Goal: Information Seeking & Learning: Learn about a topic

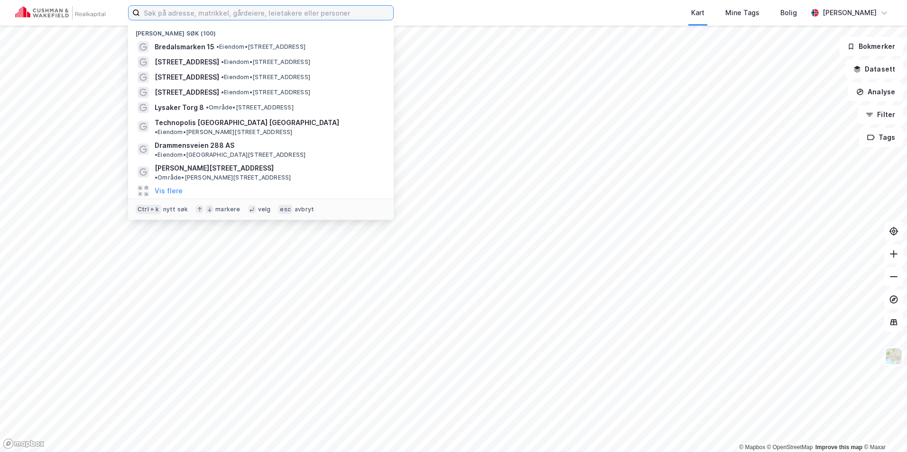
click at [153, 14] on input at bounding box center [266, 13] width 253 height 14
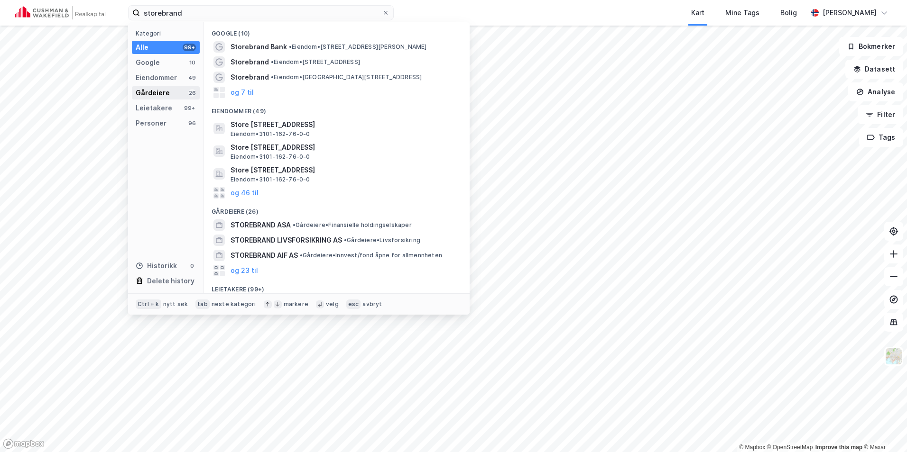
click at [167, 92] on div "Gårdeiere" at bounding box center [153, 92] width 34 height 11
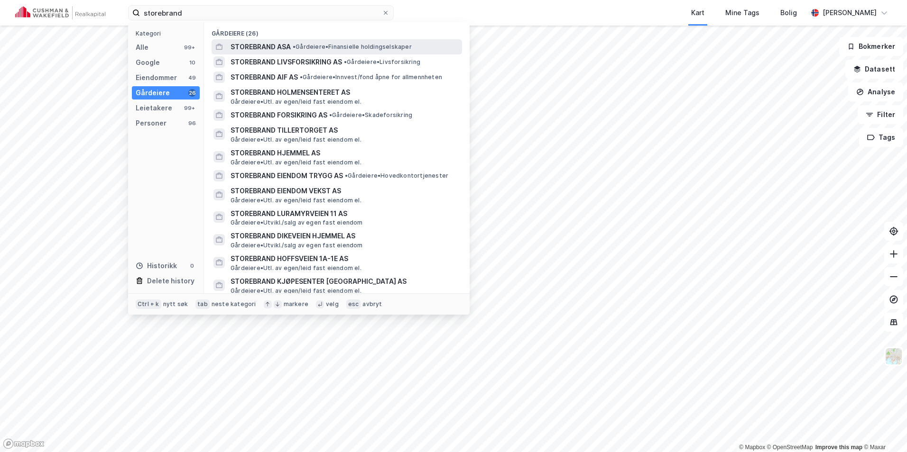
click at [287, 39] on div "STOREBRAND ASA • Gårdeiere • Finansielle holdingselskaper" at bounding box center [337, 46] width 250 height 15
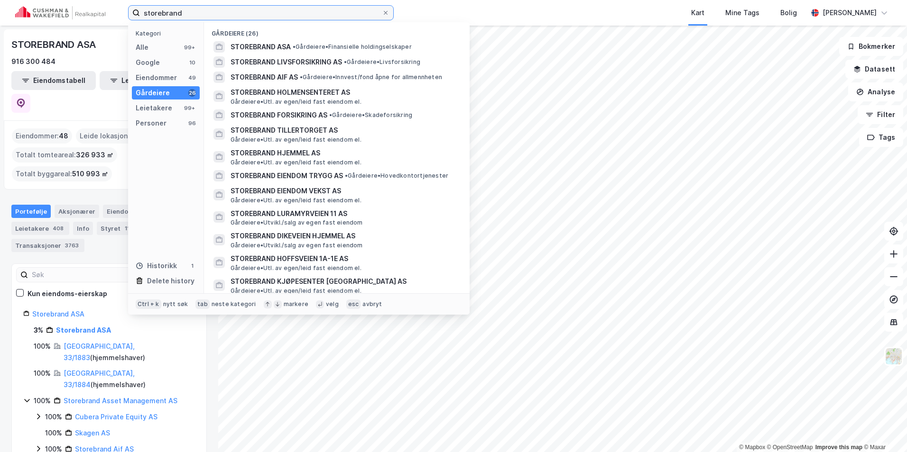
drag, startPoint x: 197, startPoint y: 15, endPoint x: 134, endPoint y: 11, distance: 63.2
click at [134, 11] on label "storebrand" at bounding box center [261, 12] width 266 height 15
paste input "STOREBRAND EIENDOMSFOND [GEOGRAPHIC_DATA] KS"
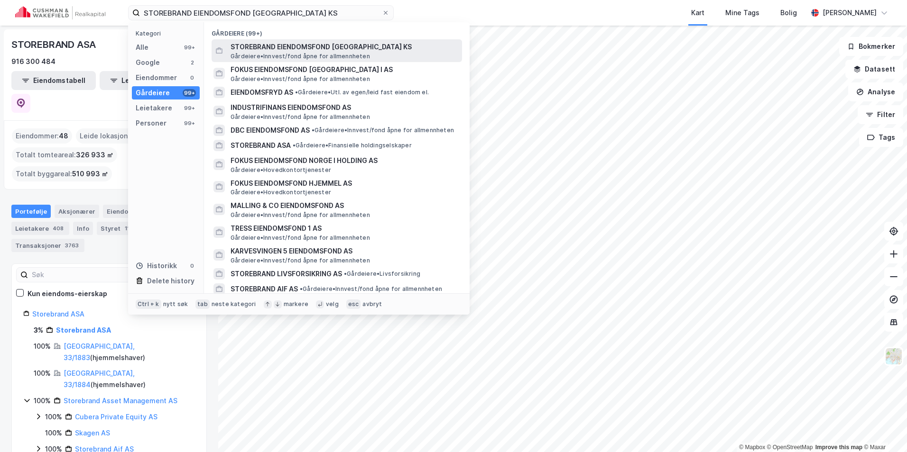
click at [322, 47] on span "STOREBRAND EIENDOMSFOND [GEOGRAPHIC_DATA] KS" at bounding box center [344, 46] width 228 height 11
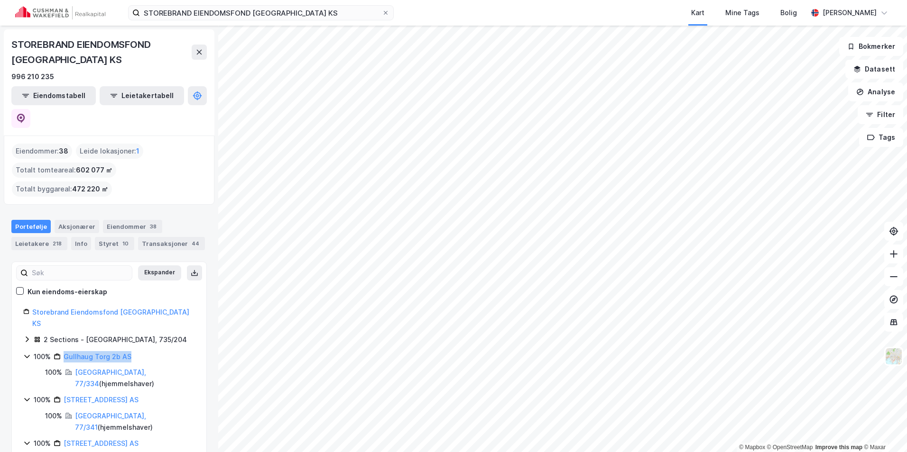
drag, startPoint x: 131, startPoint y: 321, endPoint x: 64, endPoint y: 327, distance: 67.1
click at [64, 351] on div "100% Gullhaug Torg 2b AS" at bounding box center [114, 356] width 161 height 11
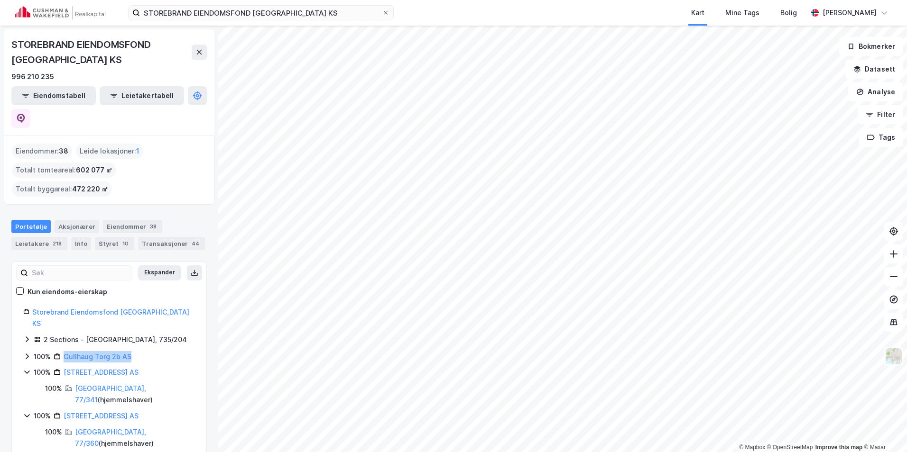
copy link "Gullhaug Torg 2b AS"
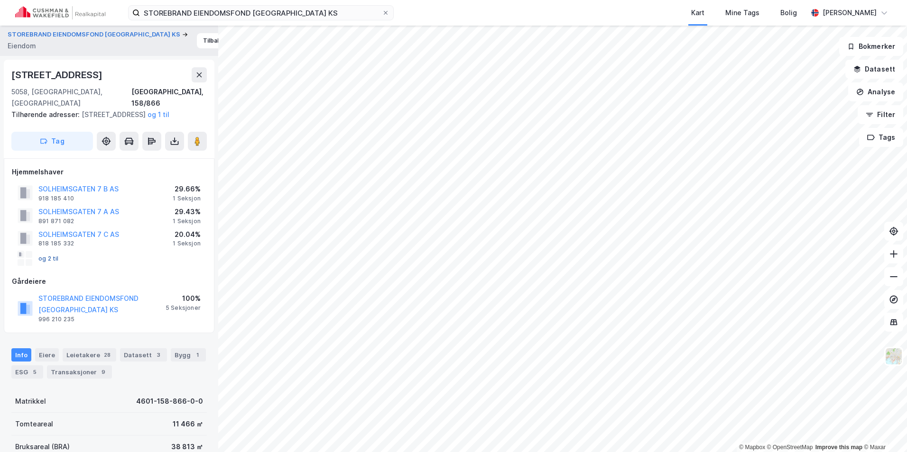
click at [0, 0] on button "og 2 til" at bounding box center [0, 0] width 0 height 0
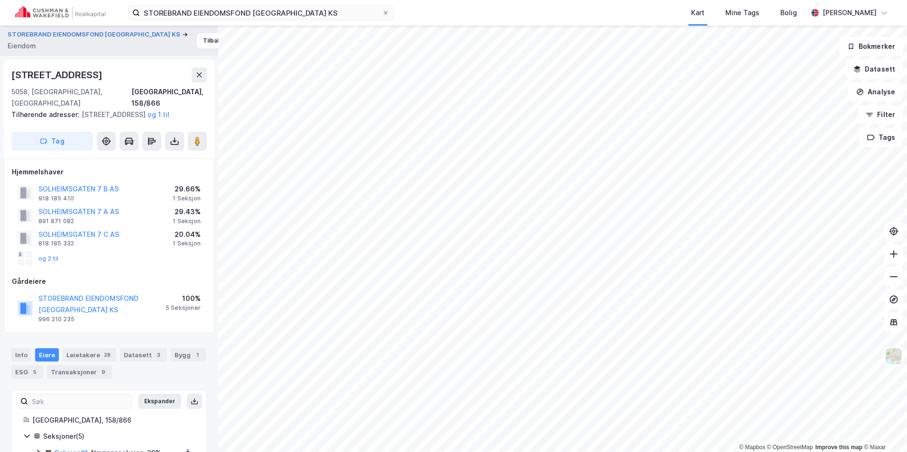
click at [35, 285] on div "Gårdeiere" at bounding box center [109, 281] width 194 height 11
click at [0, 0] on button "og 2 til" at bounding box center [0, 0] width 0 height 0
click at [51, 253] on div "og 2 til" at bounding box center [38, 258] width 41 height 15
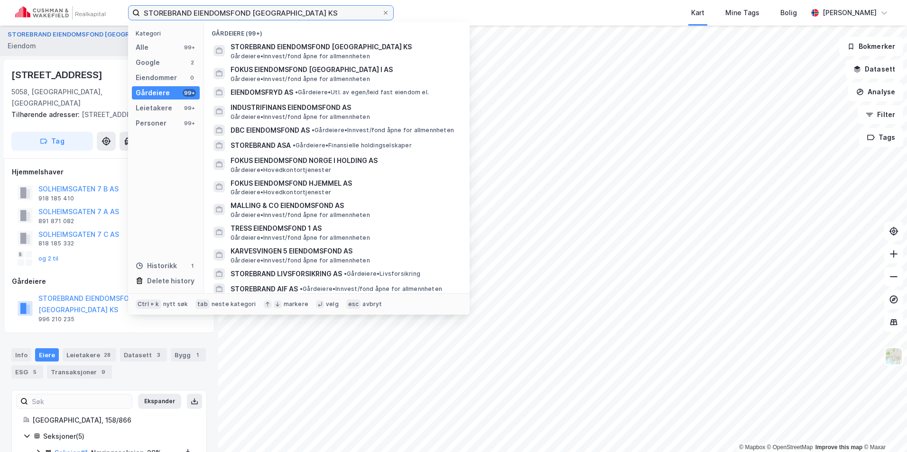
drag, startPoint x: 286, startPoint y: 13, endPoint x: 117, endPoint y: 18, distance: 169.4
click at [117, 18] on div "STOREBRAND EIENDOMSFOND NORGE KS Kategori Alle 99+ Google 2 Eiendommer 0 Gårdei…" at bounding box center [453, 13] width 907 height 26
paste input "Bara Eiendom"
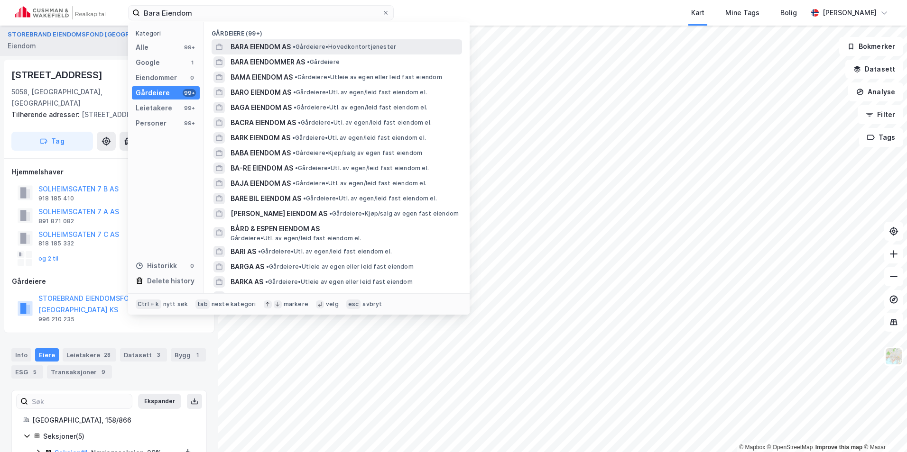
click at [260, 44] on span "BARA EIENDOM AS" at bounding box center [260, 46] width 60 height 11
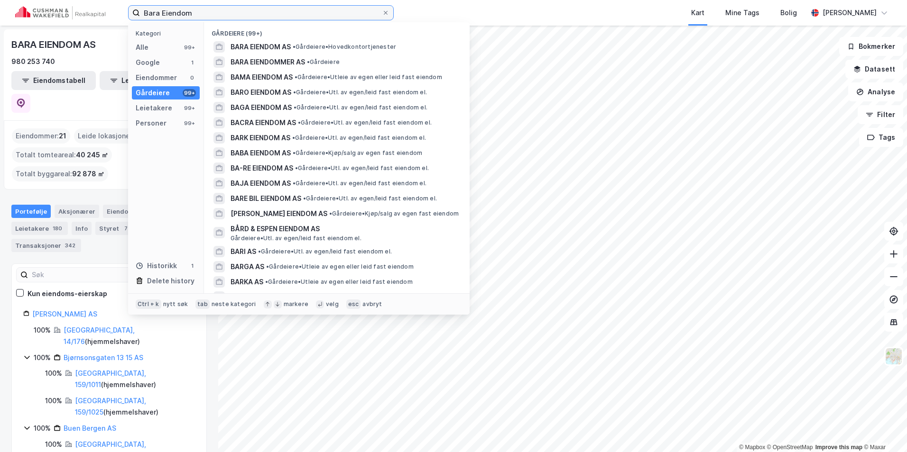
drag, startPoint x: 189, startPoint y: 14, endPoint x: 140, endPoint y: 10, distance: 48.5
click at [140, 10] on input "Bara Eiendom" at bounding box center [261, 13] width 242 height 14
paste input "[PERSON_NAME]"
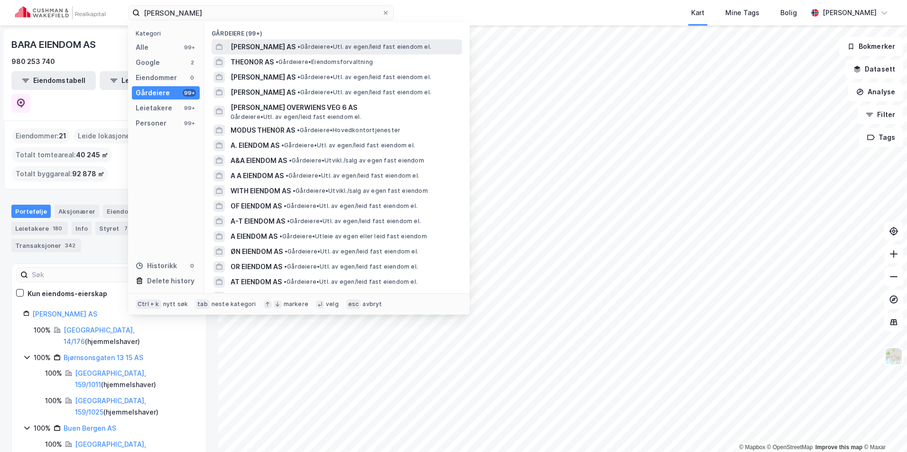
click at [295, 43] on span "[PERSON_NAME] AS" at bounding box center [262, 46] width 65 height 11
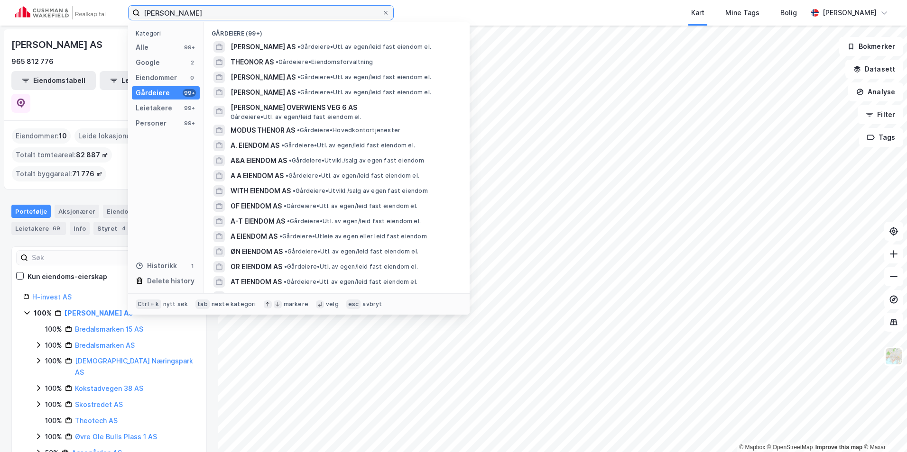
drag, startPoint x: 172, startPoint y: 11, endPoint x: 115, endPoint y: 8, distance: 57.0
click at [115, 8] on div "[PERSON_NAME] Kategori Alle 99+ Google 2 Eiendommer 0 Gårdeiere 99+ Leietakere …" at bounding box center [453, 13] width 907 height 26
paste input "VESTENFJELDSKE EIENDOM AS"
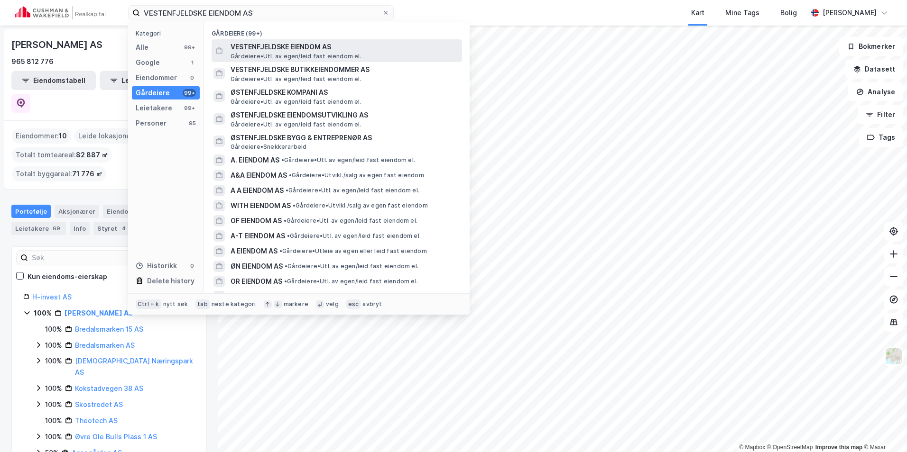
click at [284, 48] on span "VESTENFJELDSKE EIENDOM AS" at bounding box center [344, 46] width 228 height 11
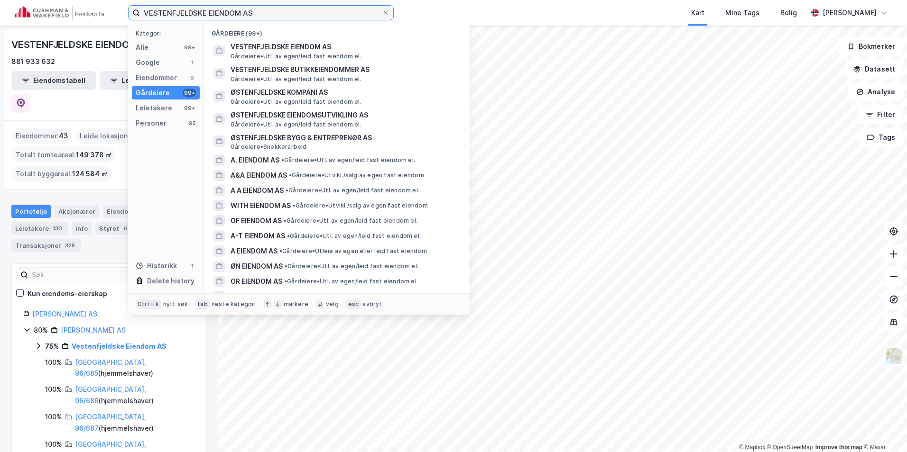
drag, startPoint x: 261, startPoint y: 9, endPoint x: 128, endPoint y: 13, distance: 133.3
click at [128, 13] on label "VESTENFJELDSKE EIENDOM AS" at bounding box center [261, 12] width 266 height 15
paste input "Odfjell Eiendom"
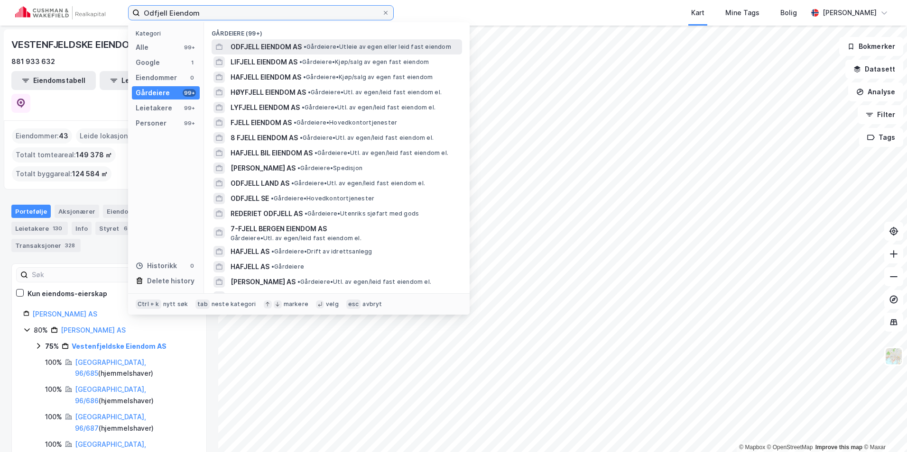
type input "Odfjell Eiendom"
click at [328, 45] on span "• Gårdeiere • Utleie av egen eller leid fast eiendom" at bounding box center [377, 47] width 147 height 8
